Goal: Information Seeking & Learning: Learn about a topic

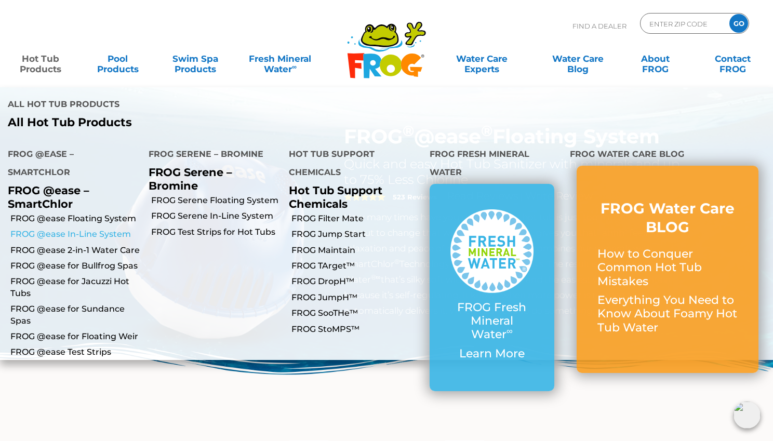
click at [71, 228] on link "FROG @ease In-Line System" at bounding box center [75, 233] width 130 height 11
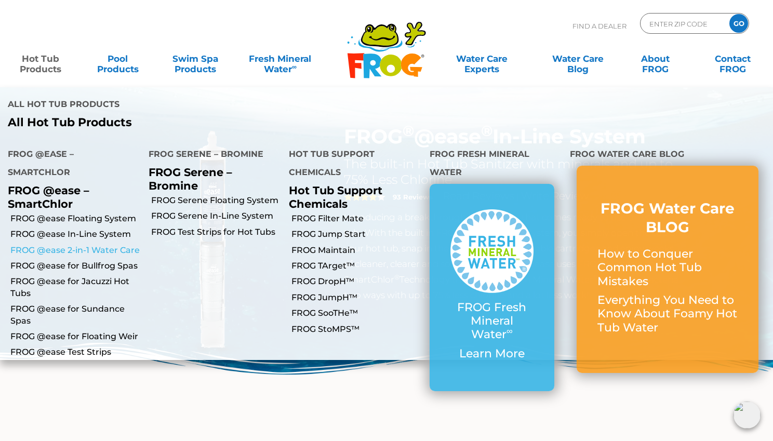
click at [62, 245] on link "FROG @ease 2-in-1 Water Care" at bounding box center [75, 250] width 130 height 11
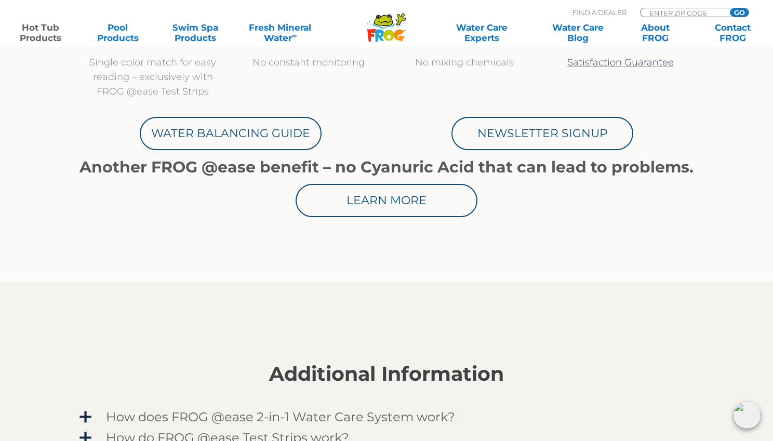
scroll to position [396, 0]
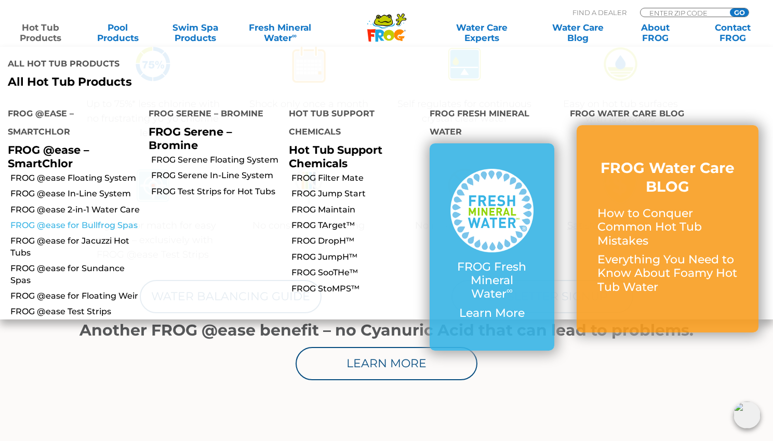
click at [64, 220] on link "FROG @ease for Bullfrog Spas" at bounding box center [75, 225] width 130 height 11
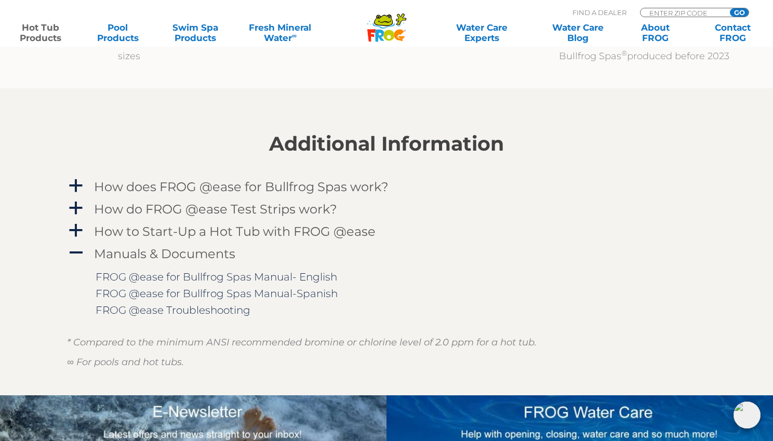
scroll to position [1321, 0]
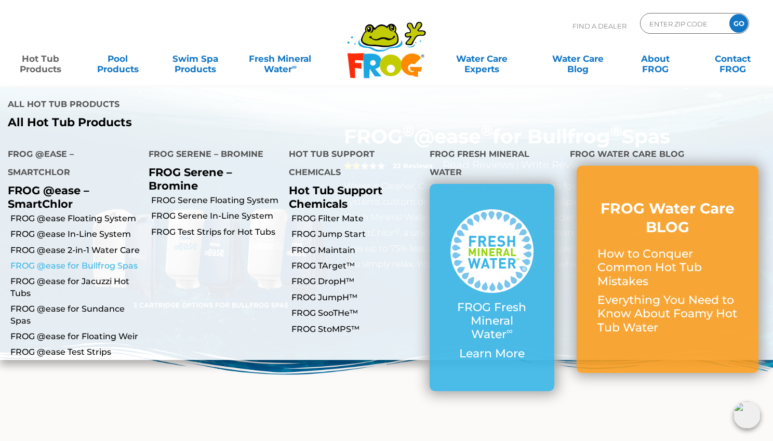
click at [90, 260] on link "FROG @ease for Bullfrog Spas" at bounding box center [75, 265] width 130 height 11
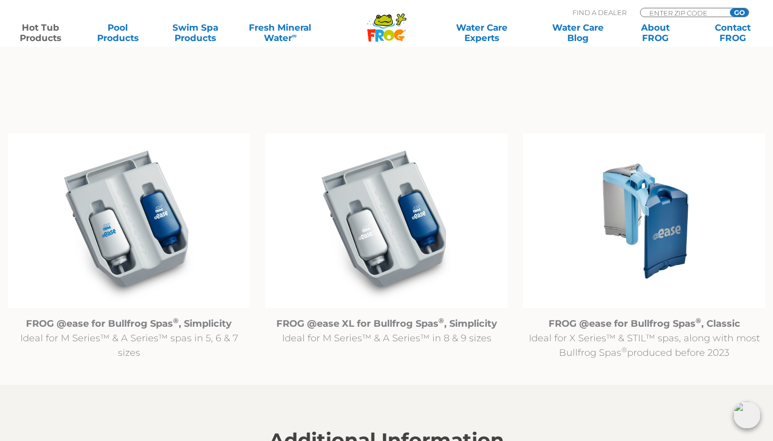
scroll to position [1018, 0]
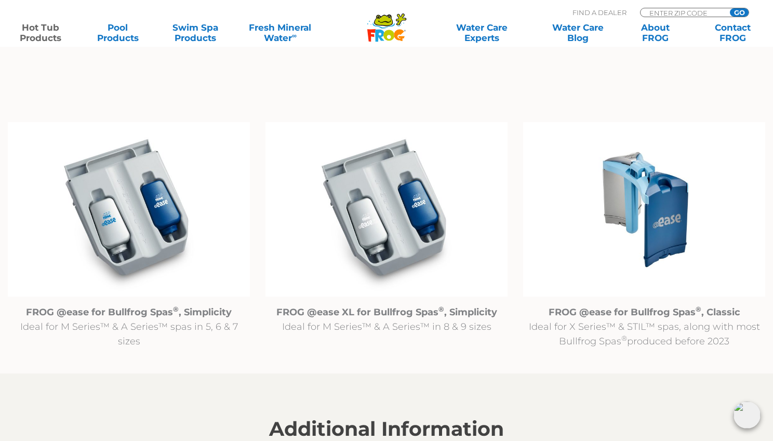
click at [641, 208] on img at bounding box center [644, 209] width 242 height 174
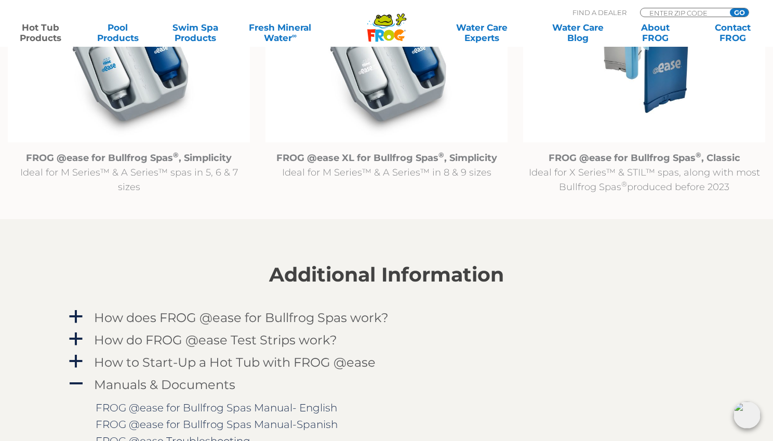
scroll to position [1145, 0]
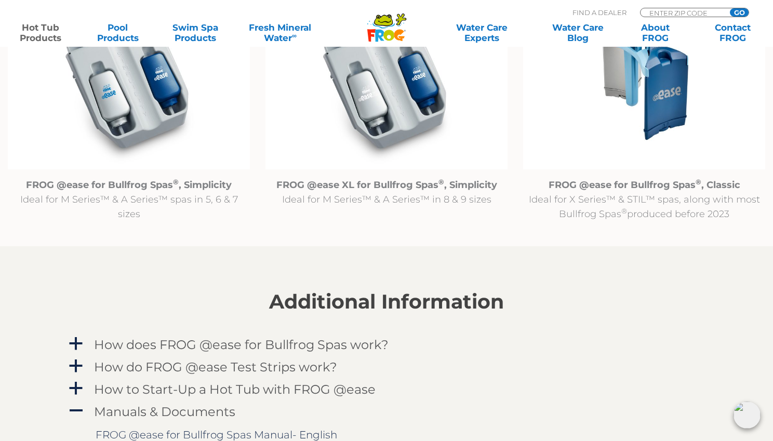
click at [601, 185] on strong "FROG @ease for Bullfrog Spas ® , Classic" at bounding box center [644, 184] width 192 height 11
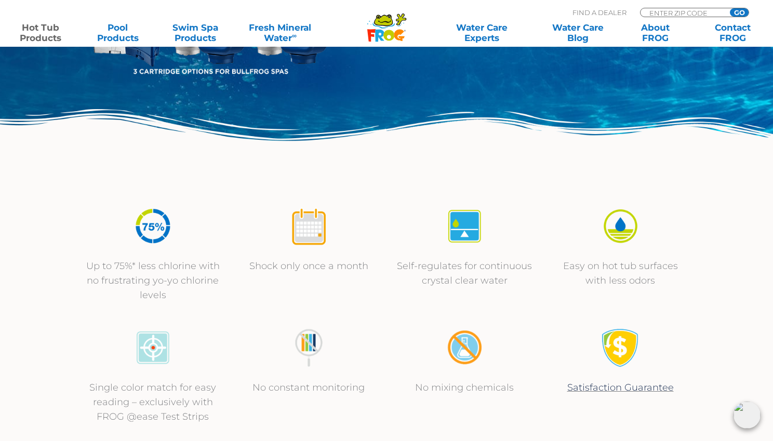
scroll to position [220, 0]
